Goal: Task Accomplishment & Management: Use online tool/utility

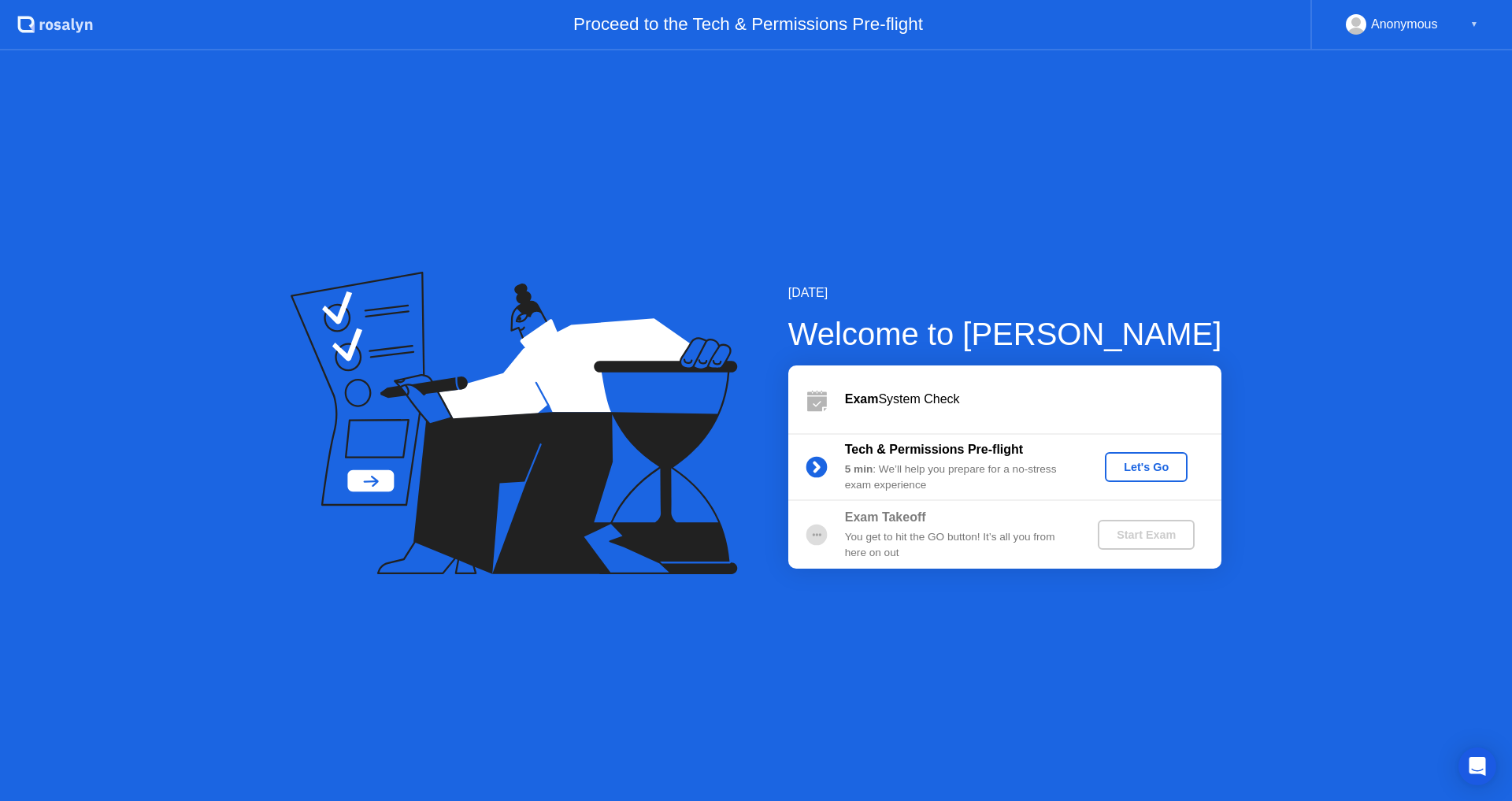
click at [1175, 465] on div "Let's Go" at bounding box center [1145, 466] width 70 height 12
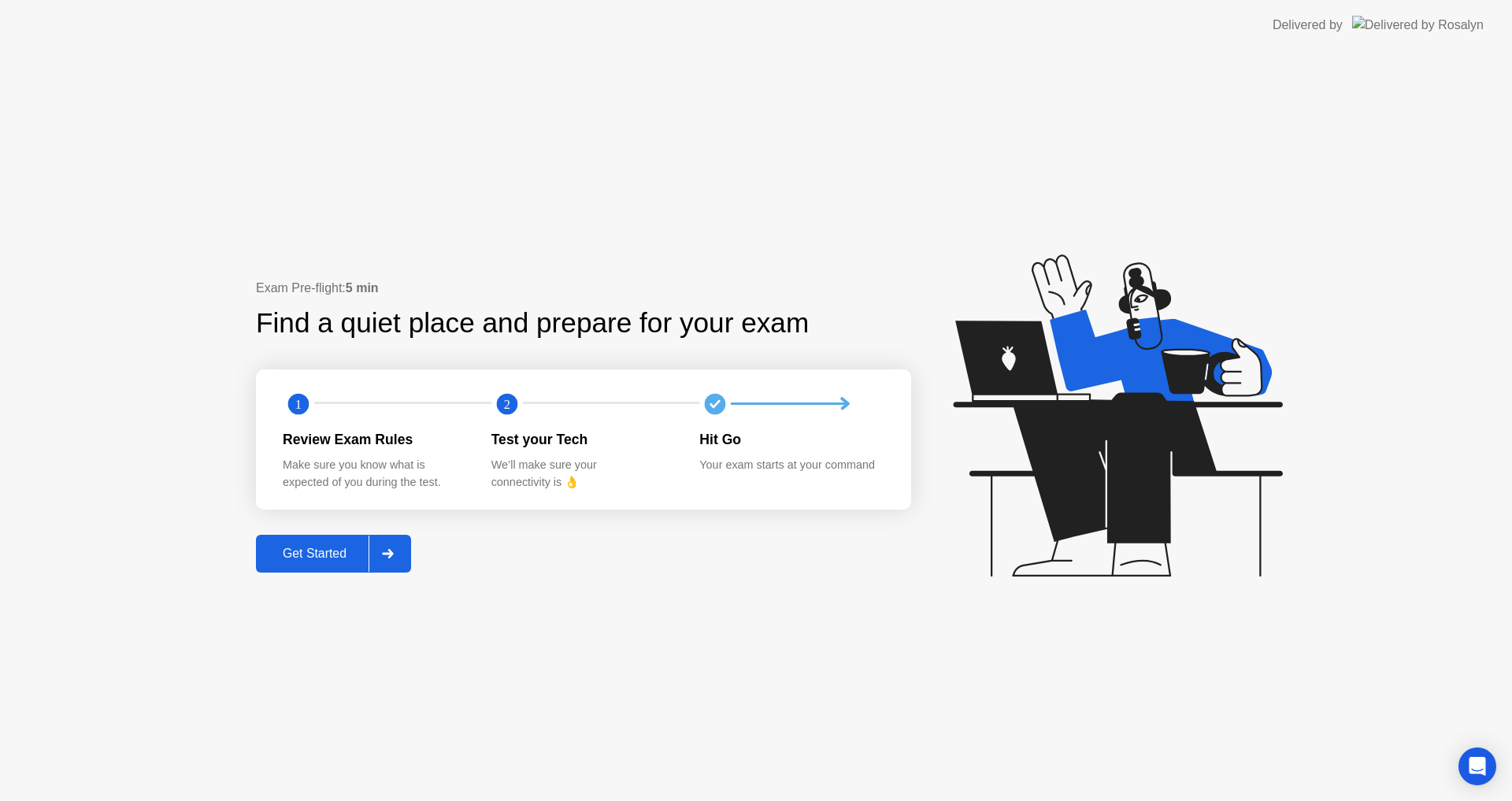
click at [387, 558] on icon at bounding box center [388, 554] width 11 height 10
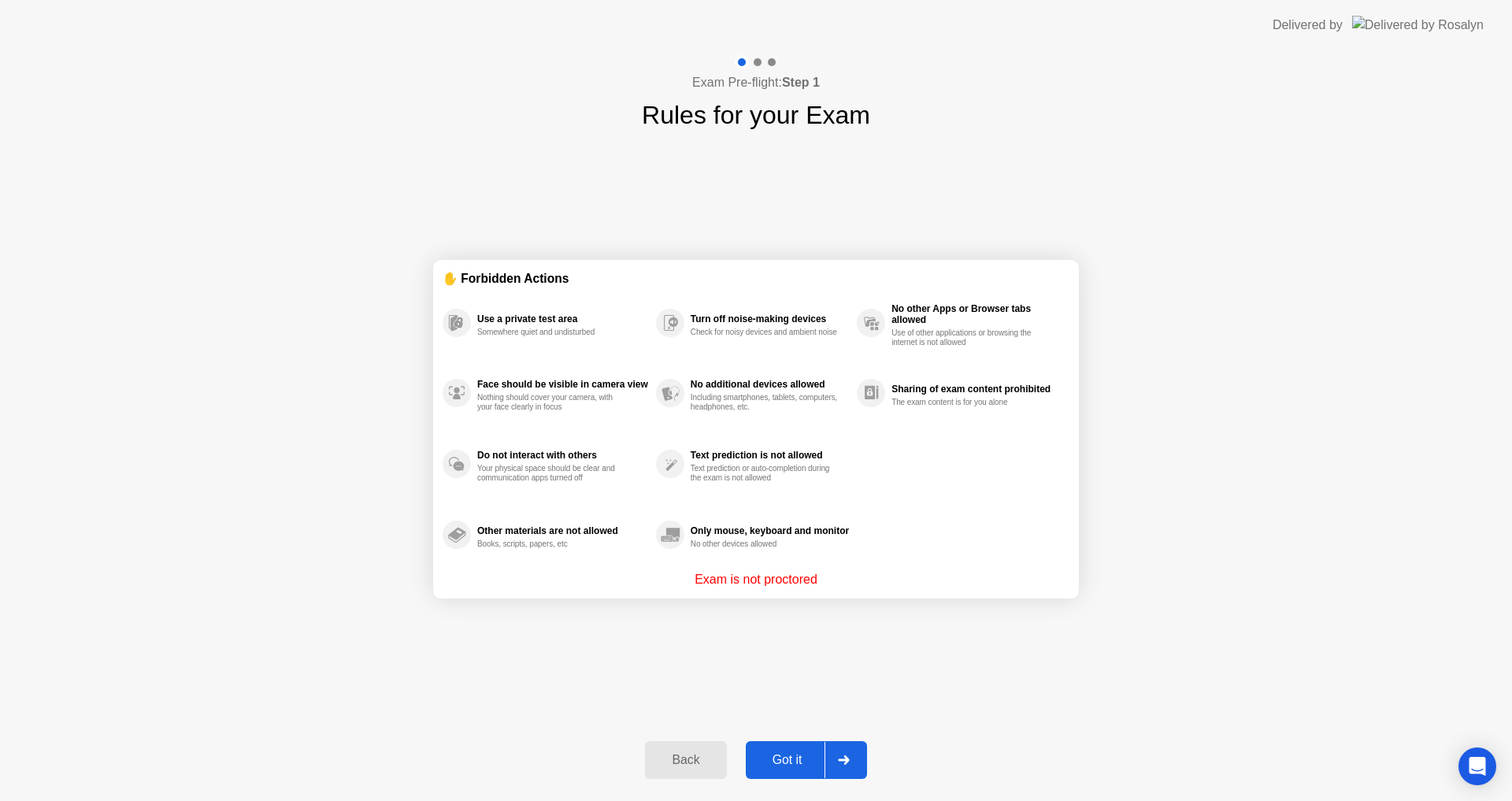
click at [790, 758] on div "Got it" at bounding box center [788, 759] width 74 height 14
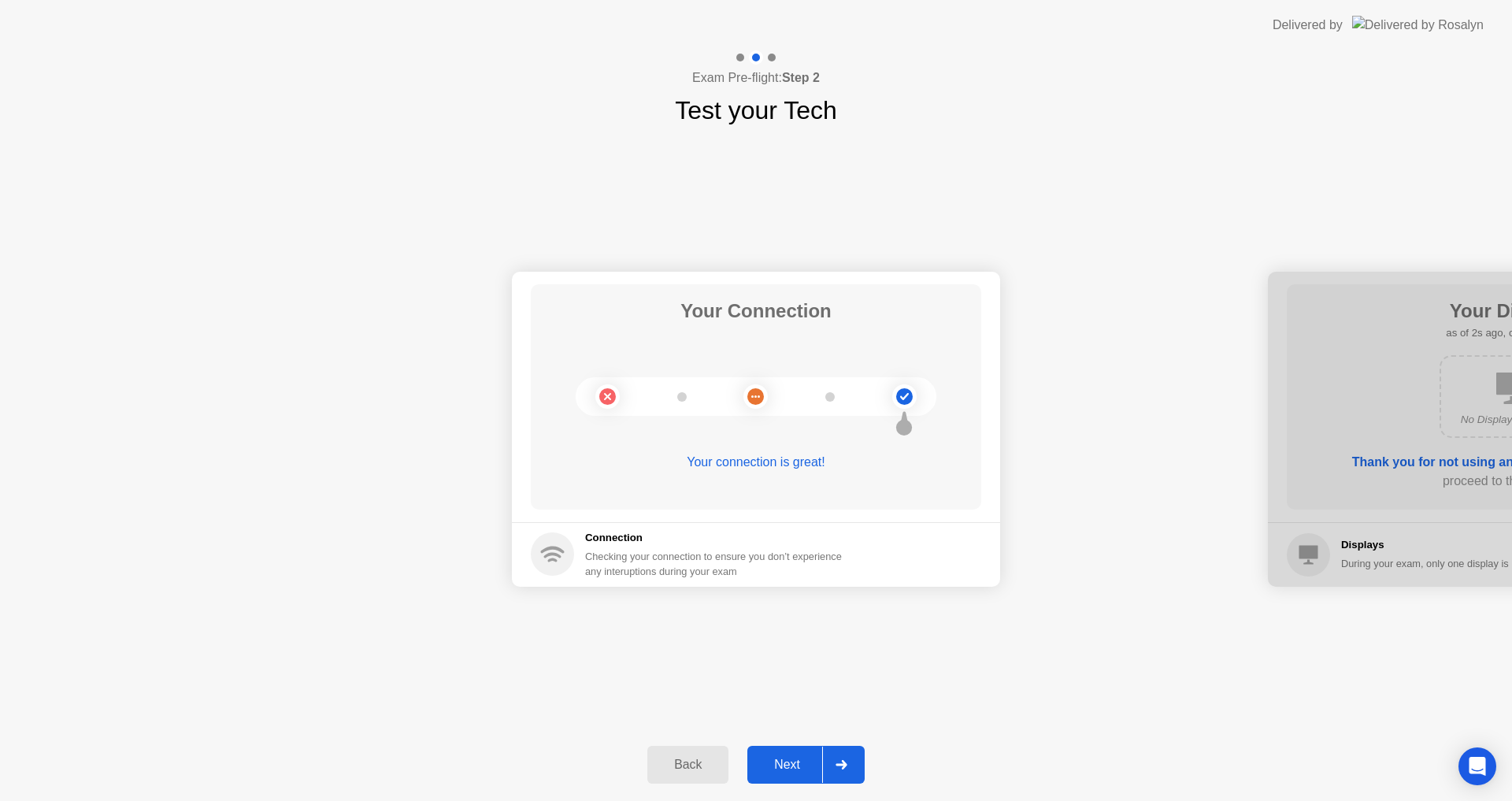
click at [790, 758] on div "Next" at bounding box center [786, 764] width 70 height 14
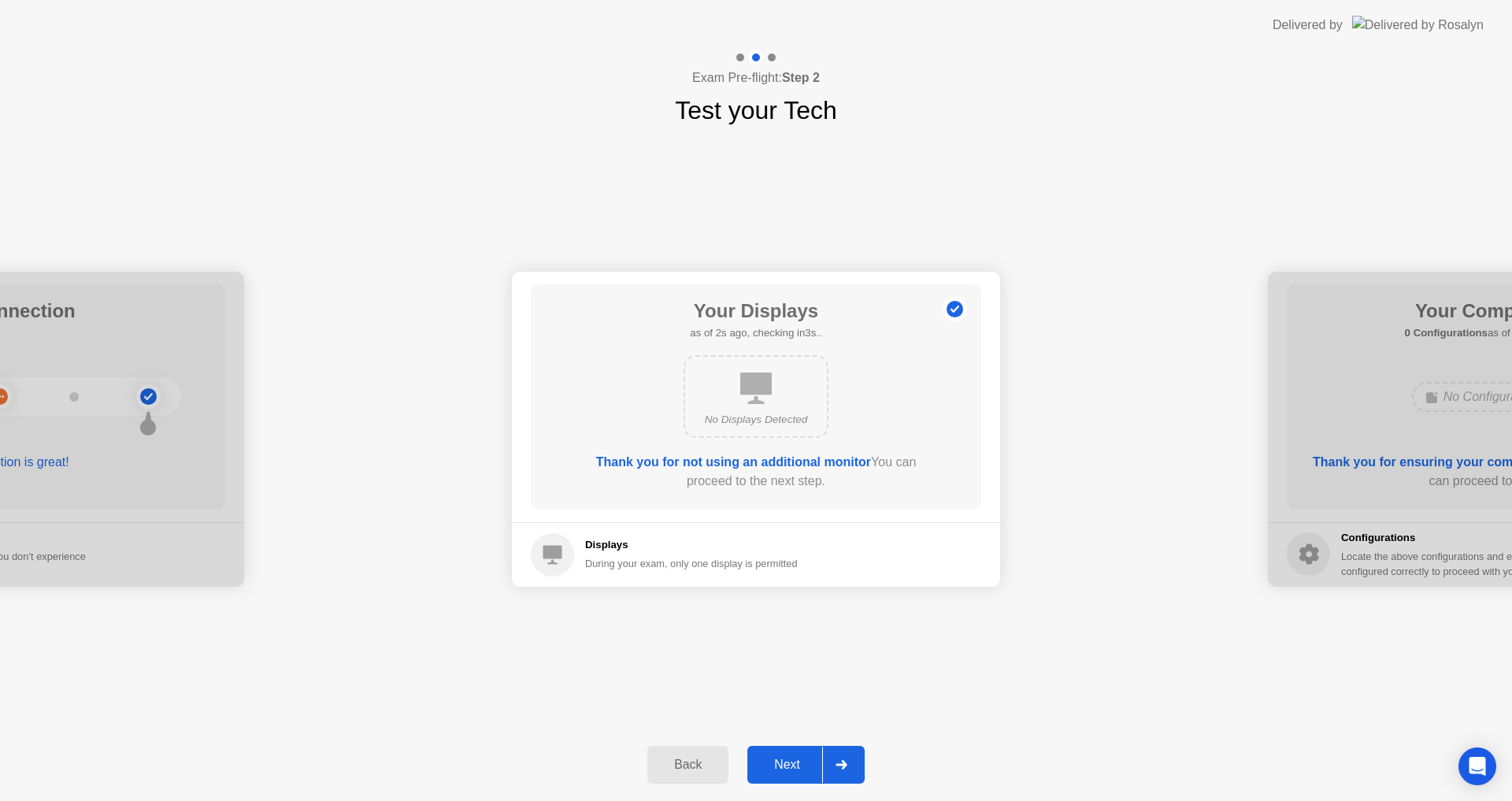
click at [790, 758] on div "Next" at bounding box center [786, 764] width 70 height 14
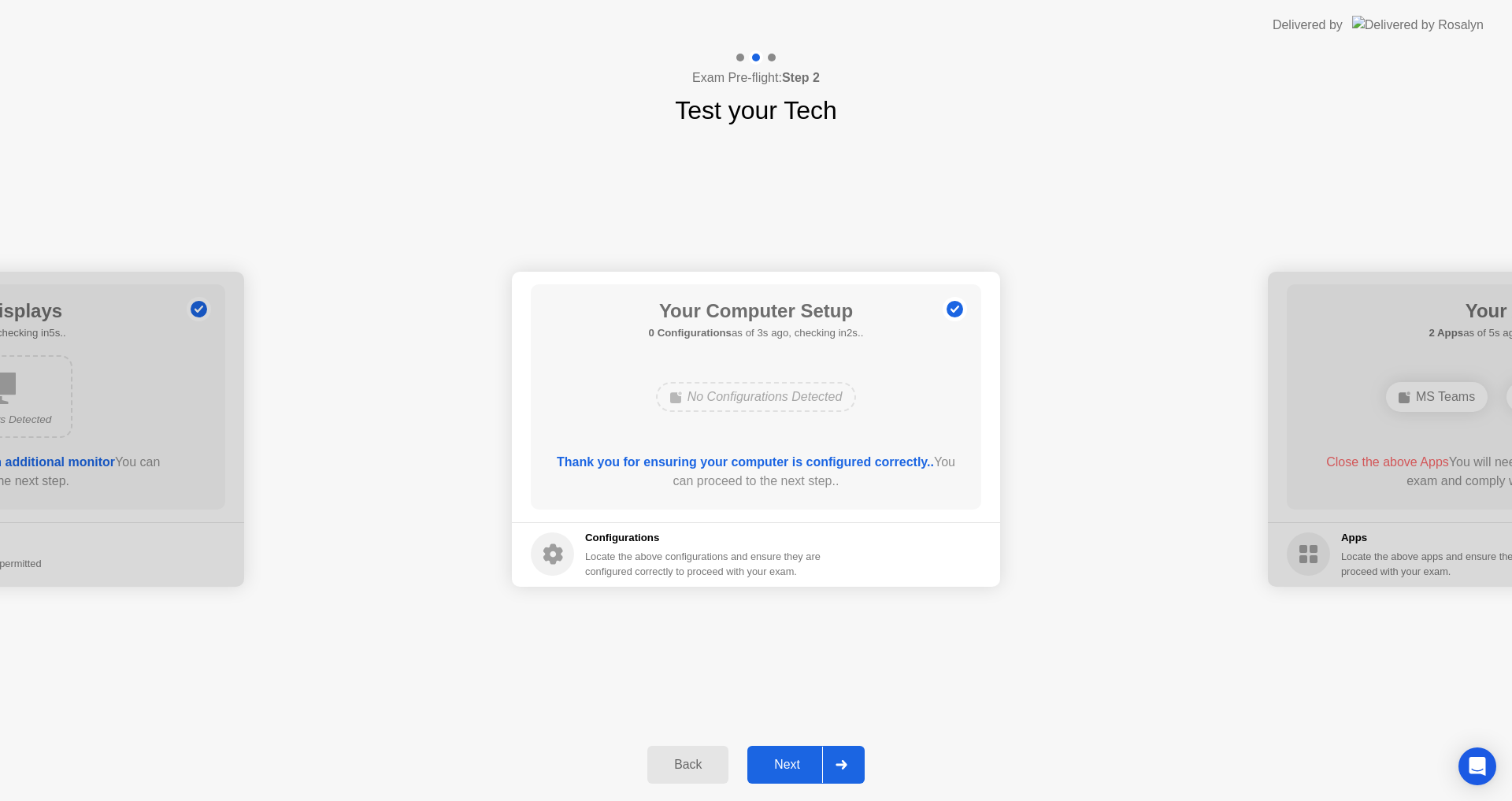
click at [790, 758] on div "Next" at bounding box center [786, 764] width 70 height 14
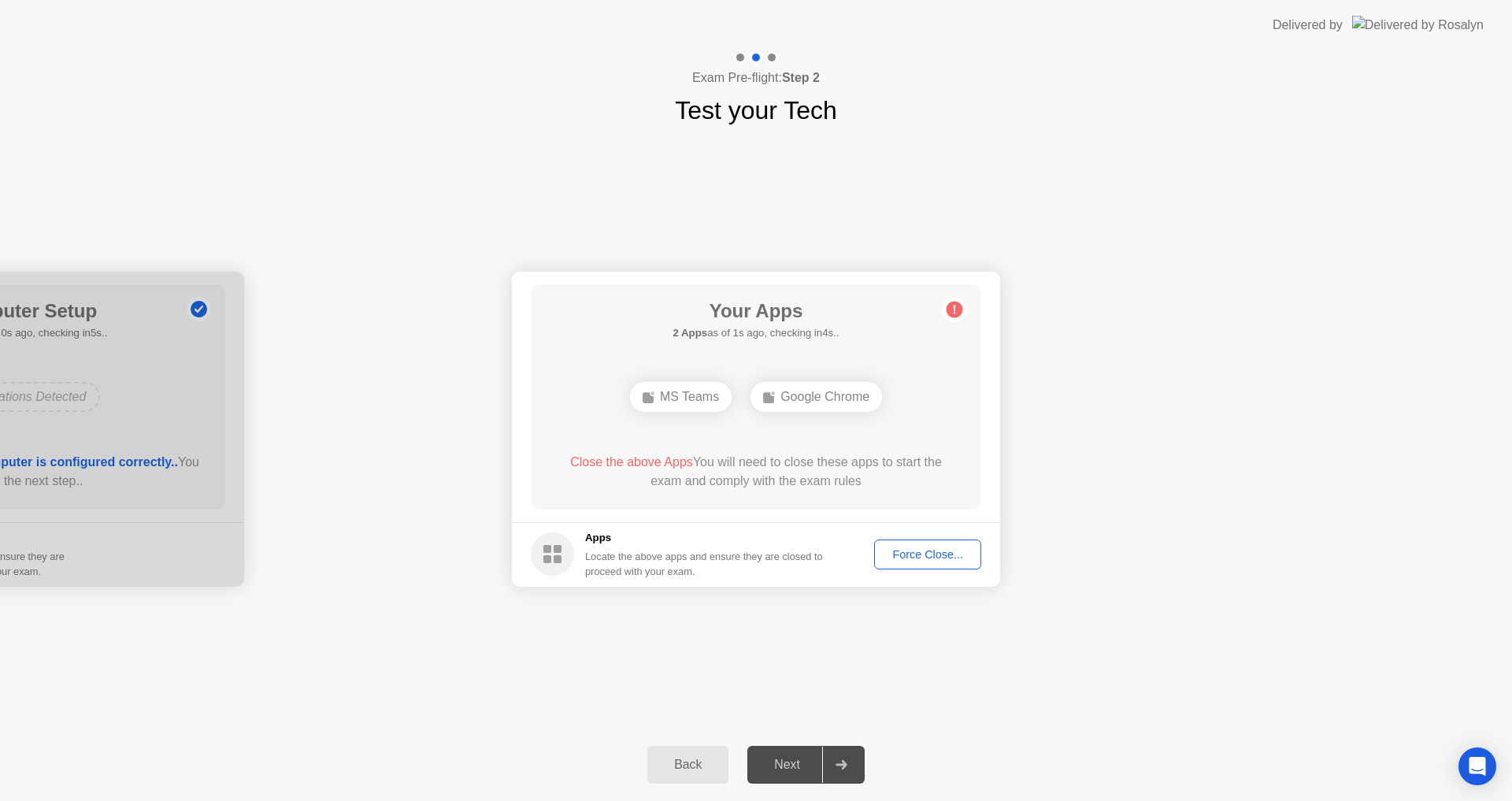
click at [704, 393] on div "MS Teams" at bounding box center [681, 397] width 102 height 30
click at [717, 394] on div "MS Teams" at bounding box center [681, 397] width 102 height 30
click at [715, 394] on div "MS Teams" at bounding box center [681, 397] width 102 height 30
click at [696, 399] on div "MS Teams" at bounding box center [681, 397] width 102 height 30
click at [681, 409] on div "MS Teams" at bounding box center [681, 397] width 102 height 30
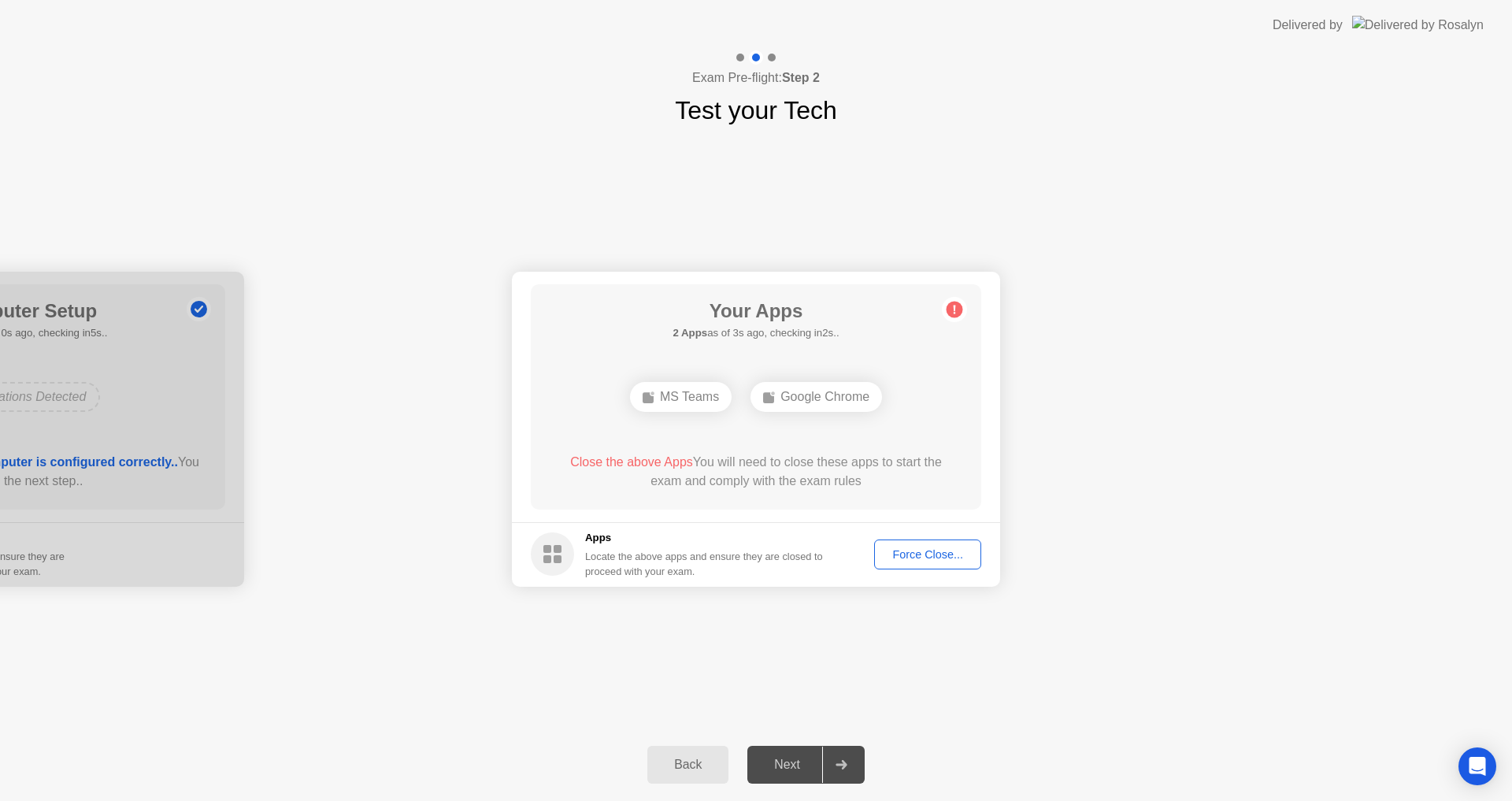
drag, startPoint x: 690, startPoint y: 346, endPoint x: 867, endPoint y: 305, distance: 181.7
click at [696, 342] on div "Your Apps 2 Apps as of 3s ago, checking in2s.. MS Teams Google Chrome Close the…" at bounding box center [755, 397] width 450 height 225
drag, startPoint x: 868, startPoint y: 304, endPoint x: 980, endPoint y: 327, distance: 114.3
click at [874, 305] on div "Your Apps 2 Apps as of 3s ago, checking in2s.. MS Teams Google Chrome Close the…" at bounding box center [755, 397] width 450 height 225
click at [954, 310] on circle at bounding box center [955, 309] width 16 height 16
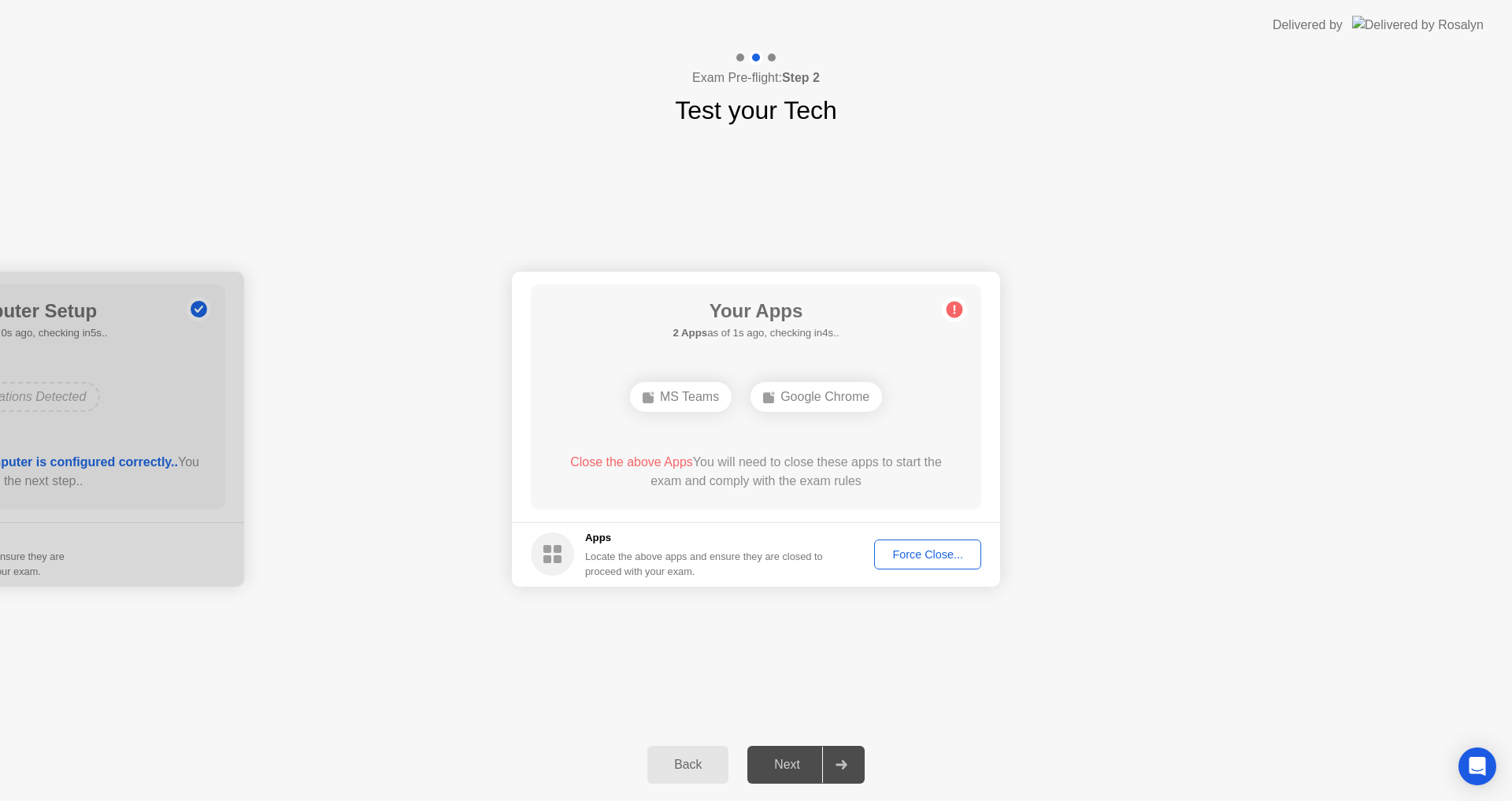
click at [950, 555] on div "Force Close..." at bounding box center [927, 554] width 96 height 12
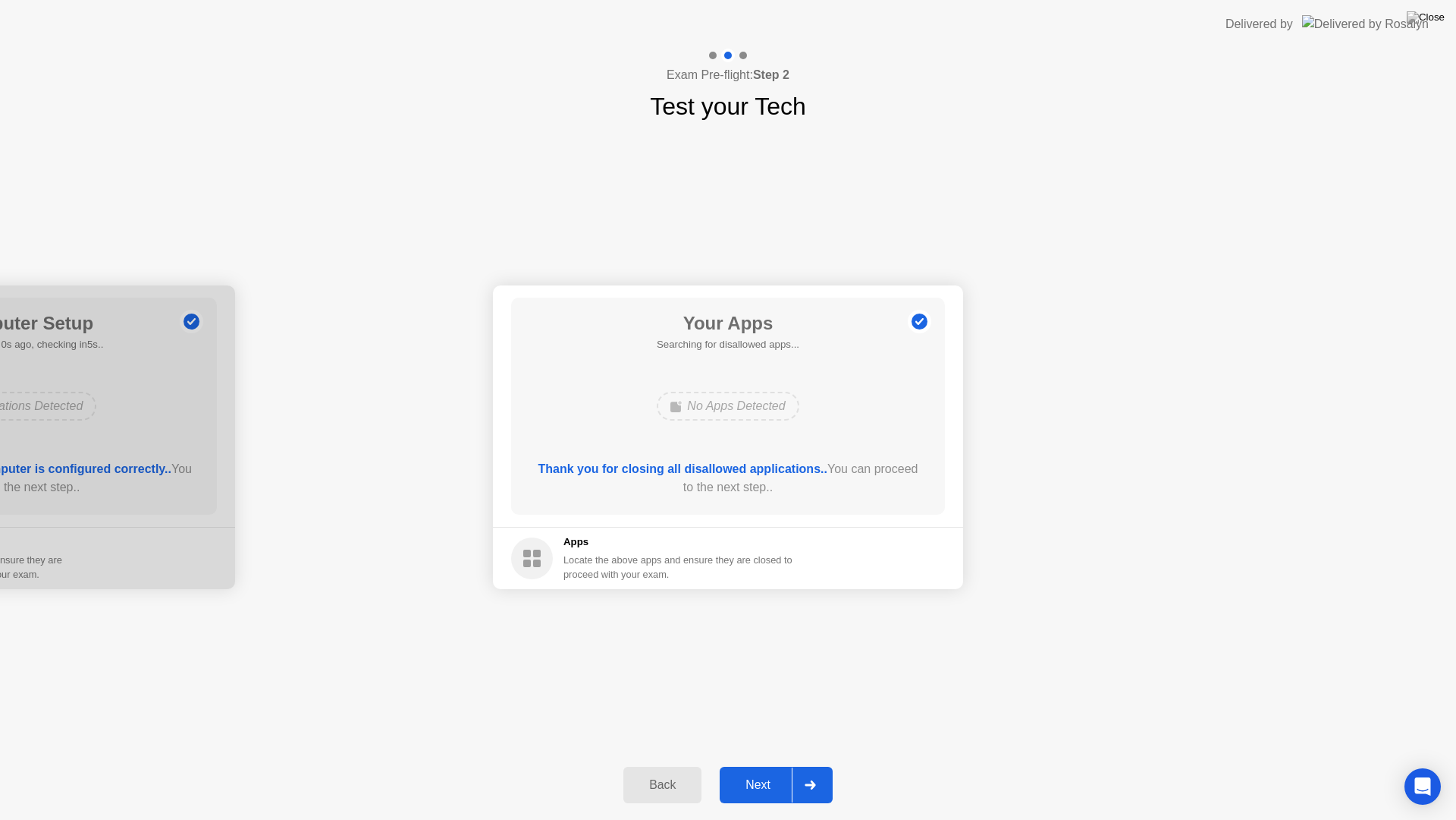
click at [744, 771] on div "Next" at bounding box center [757, 784] width 67 height 13
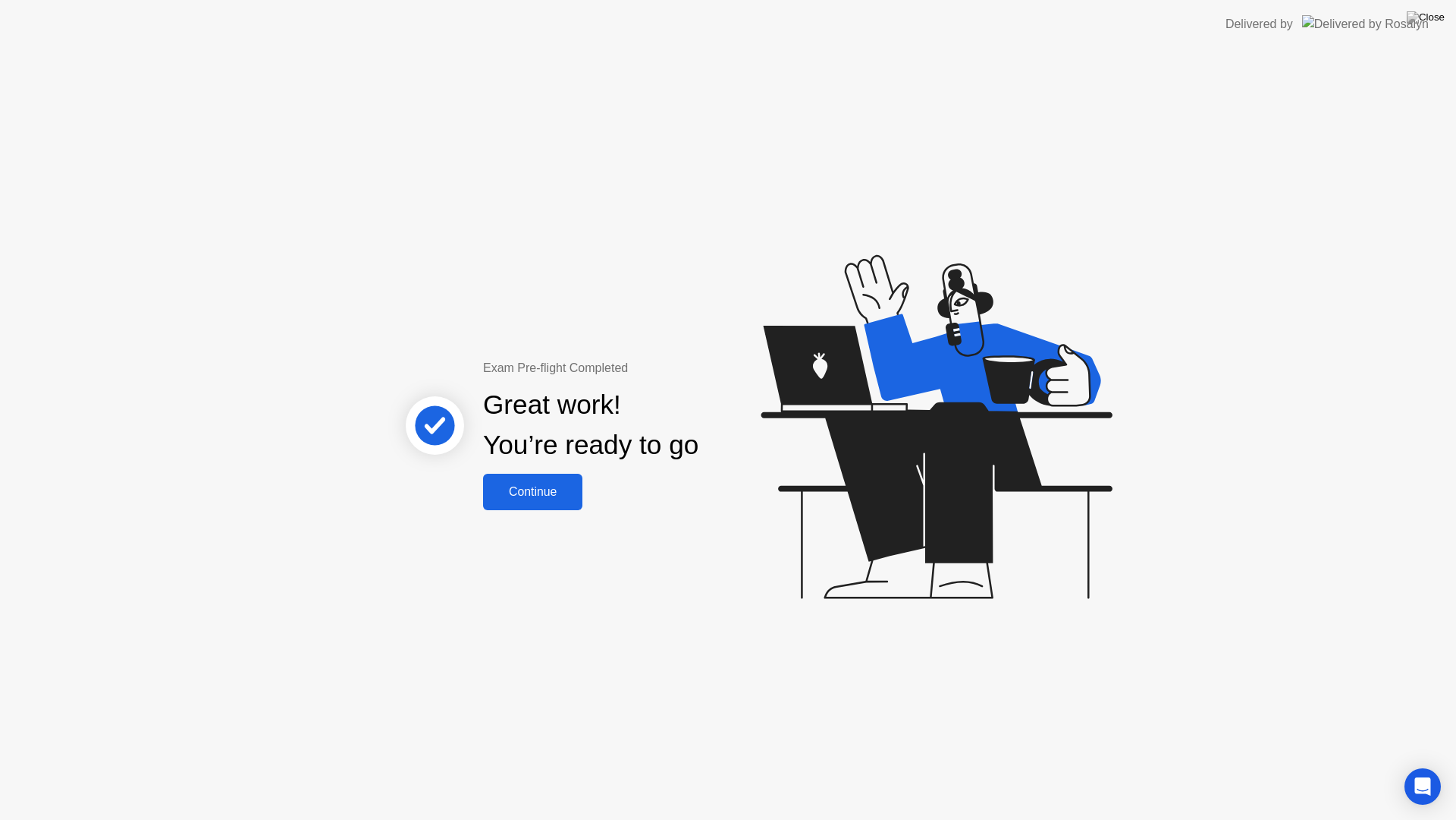
click at [565, 490] on div "Continue" at bounding box center [533, 491] width 90 height 13
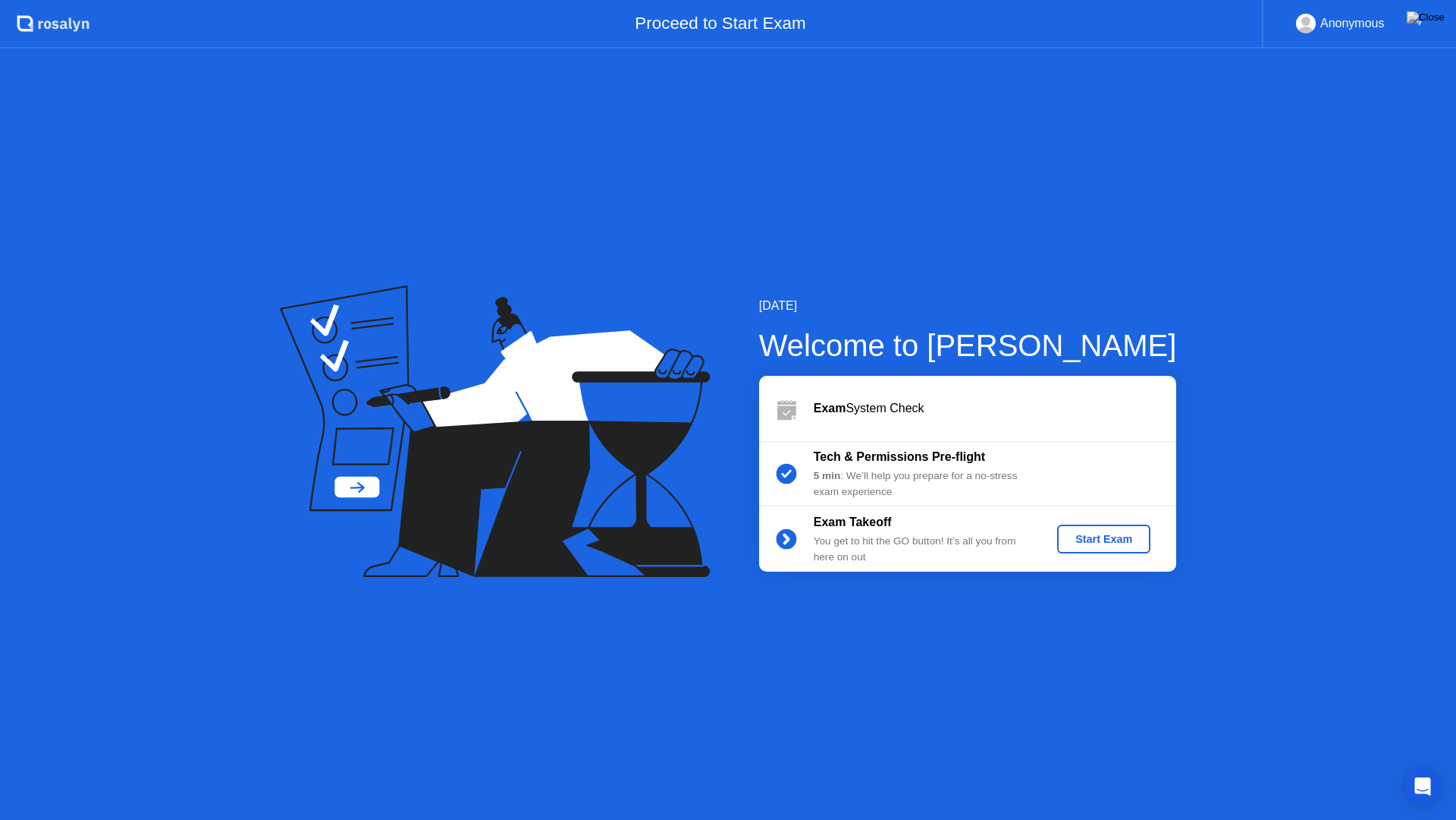
click at [1135, 536] on div "Start Exam" at bounding box center [1104, 538] width 81 height 12
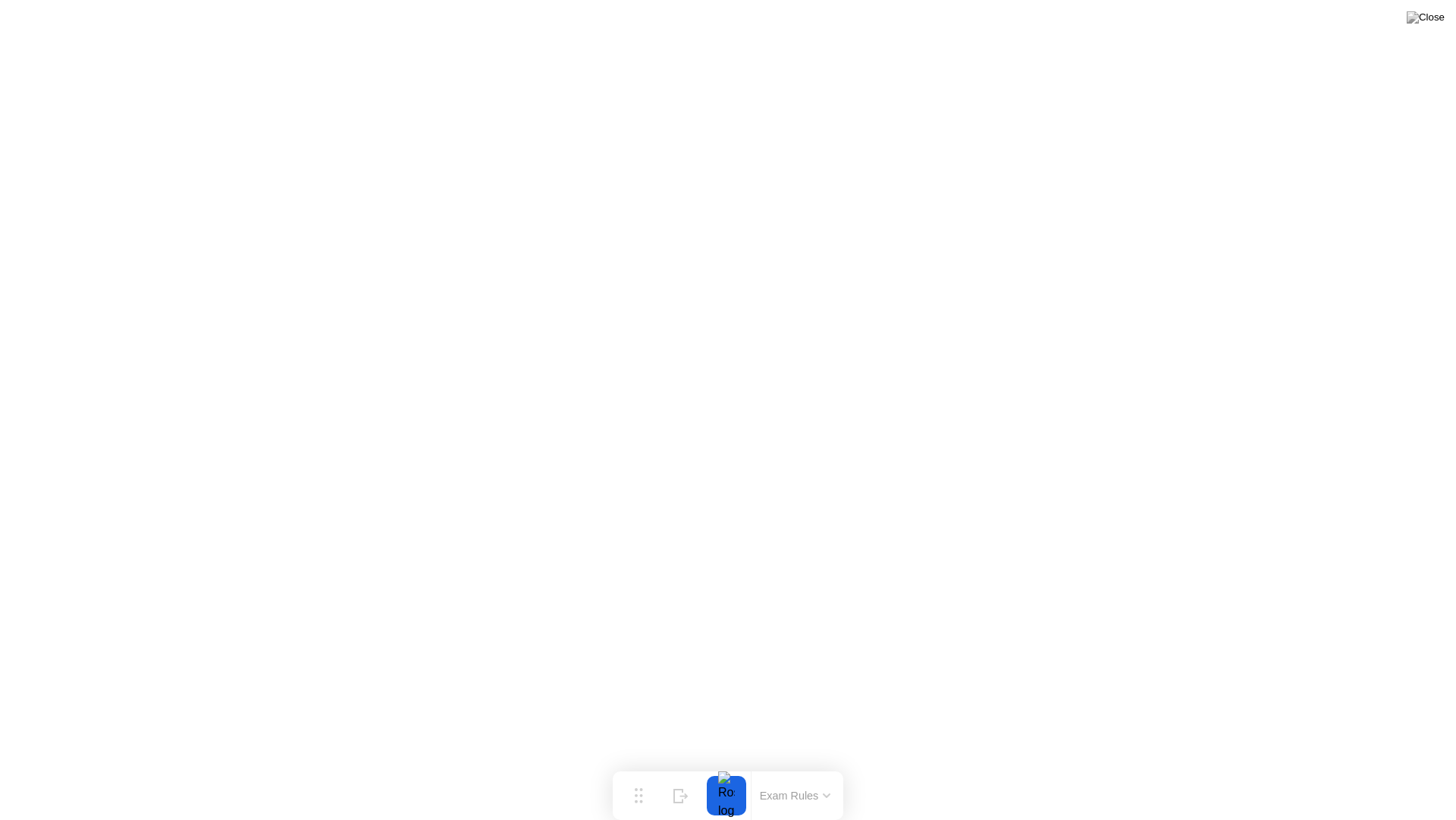
click at [818, 771] on button "Exam Rules" at bounding box center [796, 795] width 81 height 13
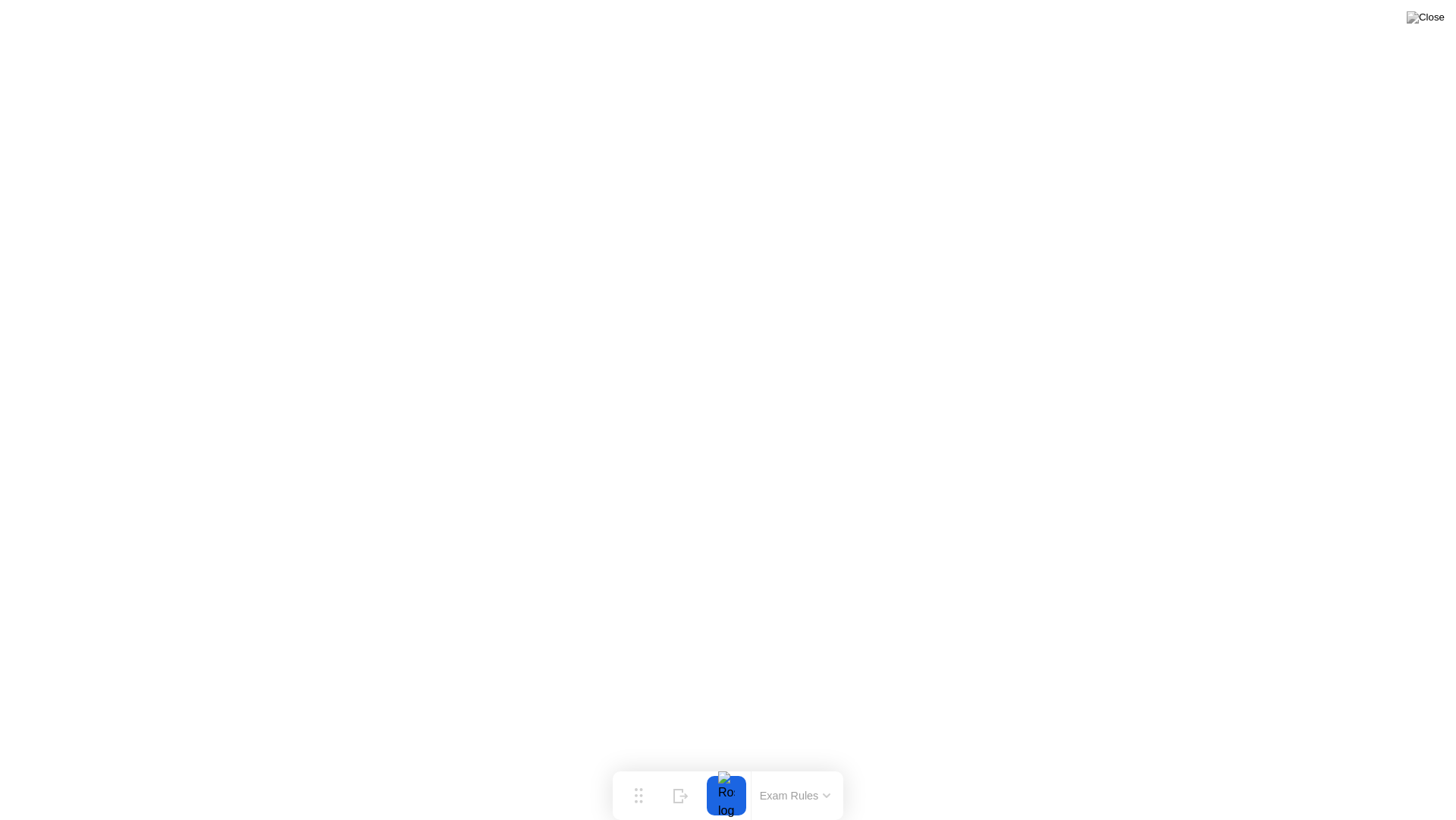
drag, startPoint x: 705, startPoint y: 792, endPoint x: 716, endPoint y: 794, distance: 11.2
click at [711, 771] on div "Move Hide Exam Rules" at bounding box center [728, 795] width 231 height 48
click at [719, 771] on div at bounding box center [726, 796] width 32 height 39
click at [730, 771] on div at bounding box center [726, 796] width 32 height 39
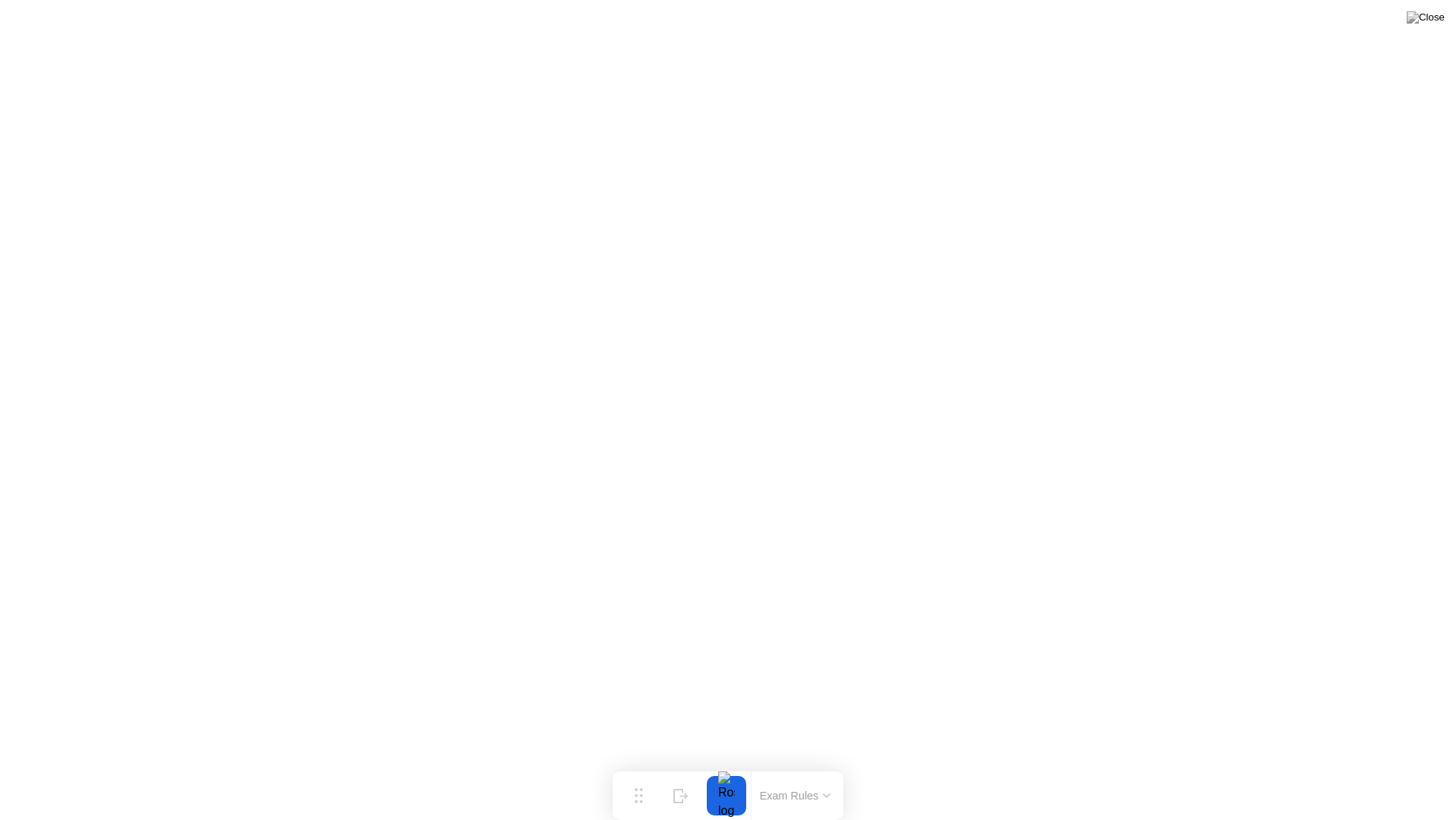
click at [733, 771] on div at bounding box center [726, 796] width 32 height 39
click at [648, 771] on button "Move" at bounding box center [639, 796] width 39 height 39
drag, startPoint x: 648, startPoint y: 796, endPoint x: 482, endPoint y: 627, distance: 236.9
click at [482, 627] on button "Move" at bounding box center [473, 627] width 39 height 39
drag, startPoint x: 469, startPoint y: 662, endPoint x: 507, endPoint y: 801, distance: 144.1
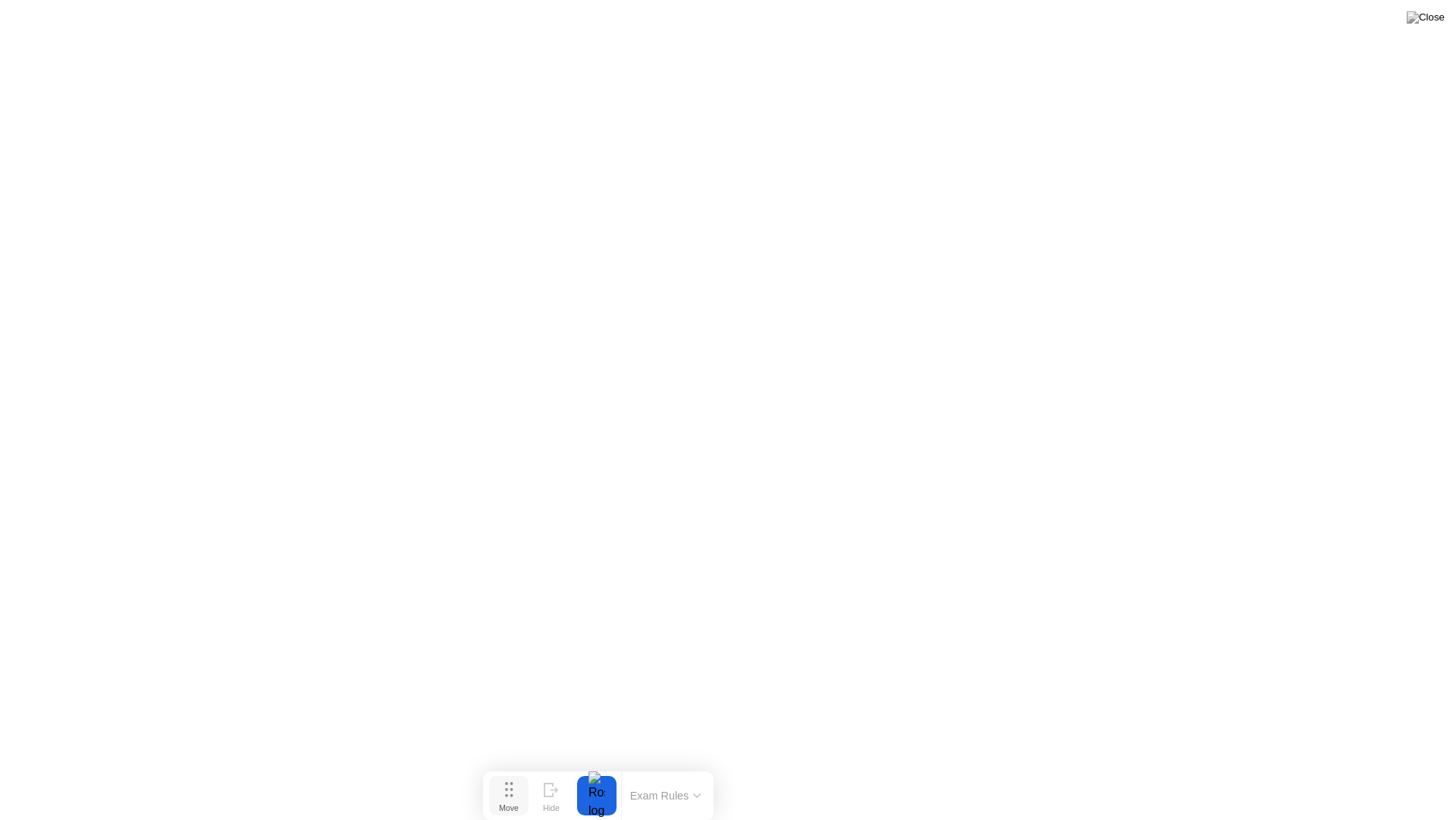
click at [507, 771] on div "Move" at bounding box center [508, 807] width 20 height 9
click at [549, 771] on icon at bounding box center [551, 789] width 15 height 14
click at [1398, 771] on icon at bounding box center [1397, 789] width 15 height 14
click at [1320, 771] on div "End Proctoring Session" at bounding box center [1331, 777] width 167 height 13
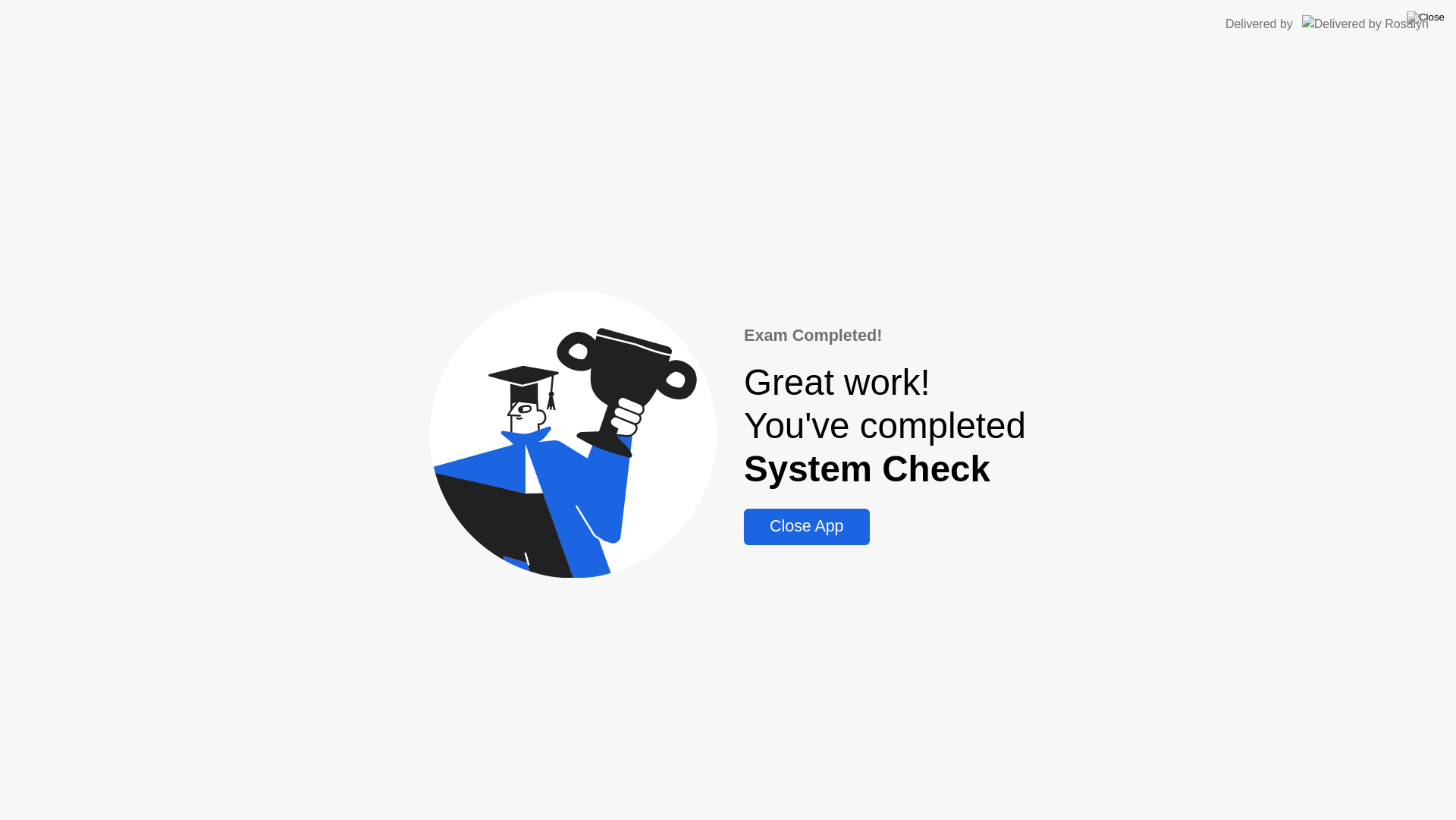
click at [820, 533] on div "Close App" at bounding box center [806, 526] width 116 height 19
